Goal: Information Seeking & Learning: Learn about a topic

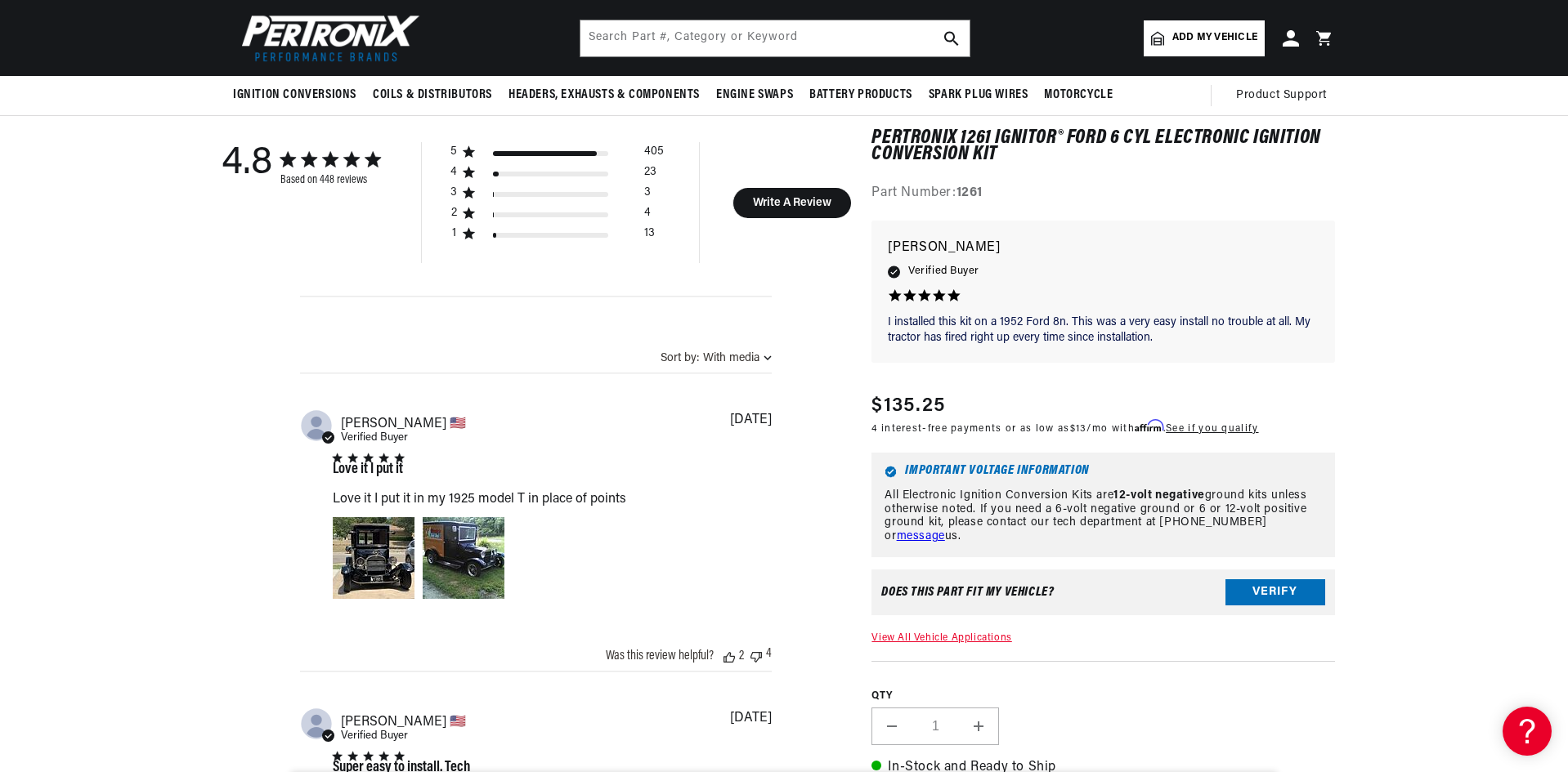
scroll to position [817, 0]
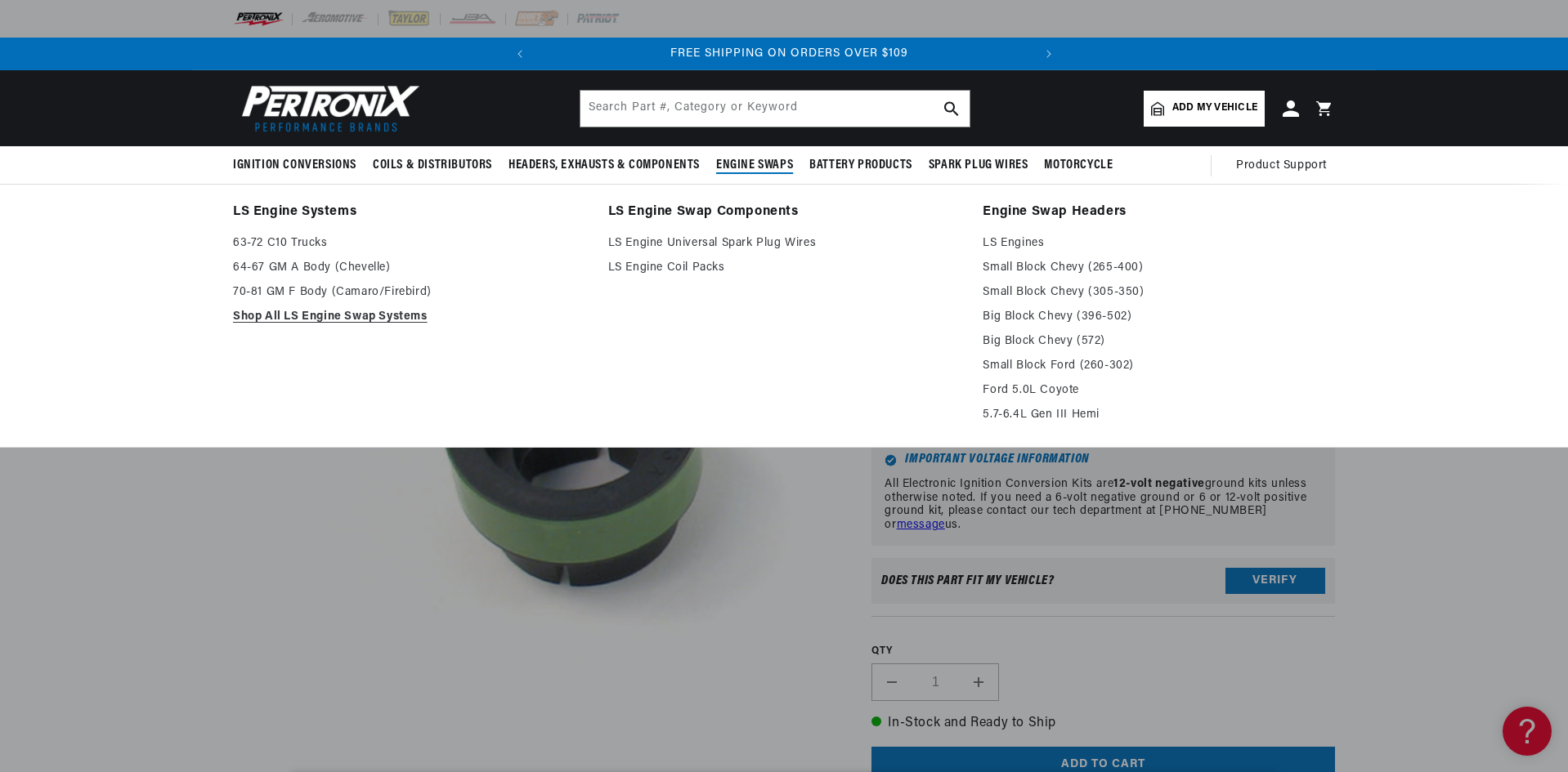
scroll to position [0, 496]
click at [1021, 409] on link "5.7-6.4L Gen III Hemi" at bounding box center [1159, 415] width 353 height 19
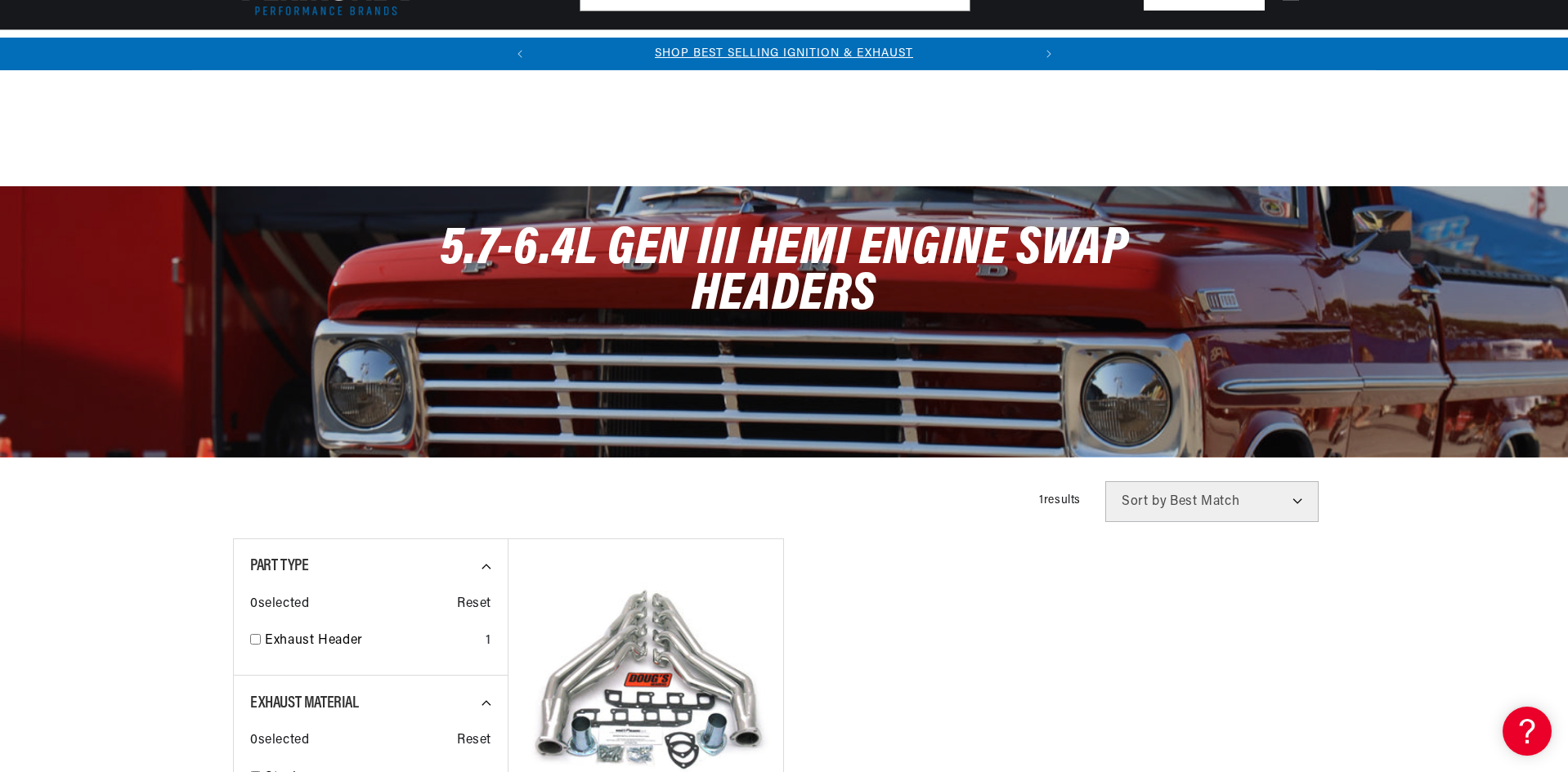
scroll to position [326, 0]
